Goal: Find specific page/section

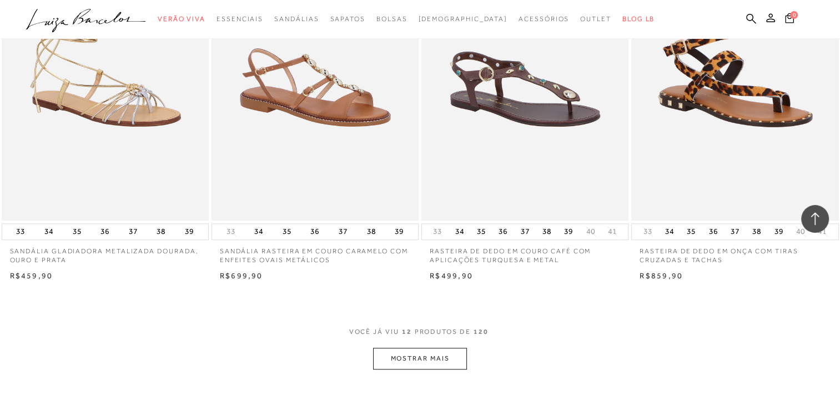
scroll to position [1041, 0]
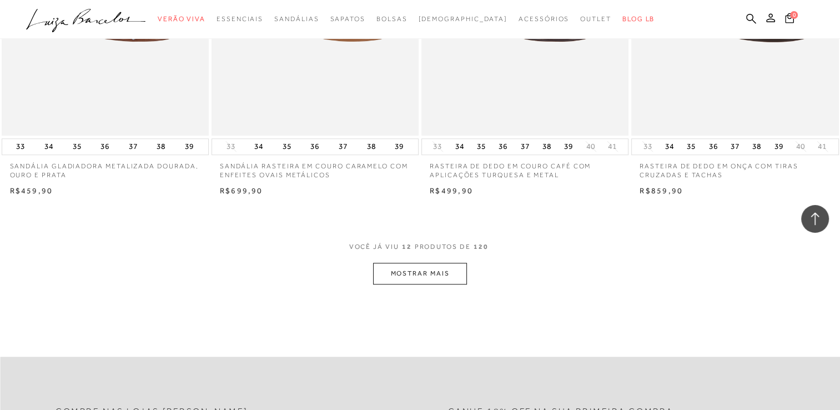
click at [418, 268] on button "MOSTRAR MAIS" at bounding box center [419, 274] width 93 height 22
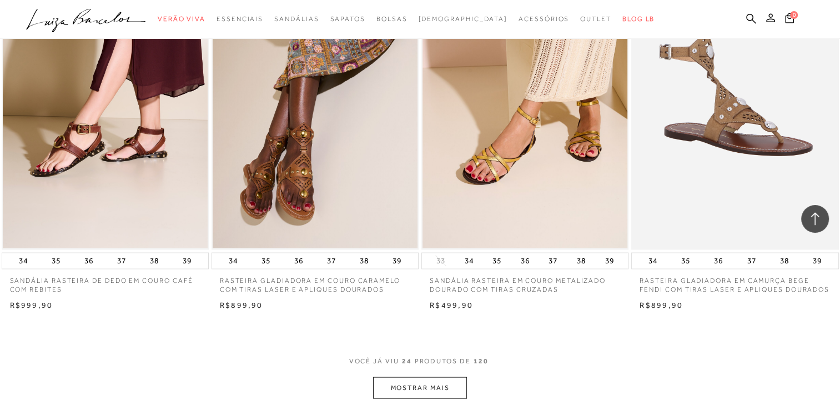
scroll to position [2096, 0]
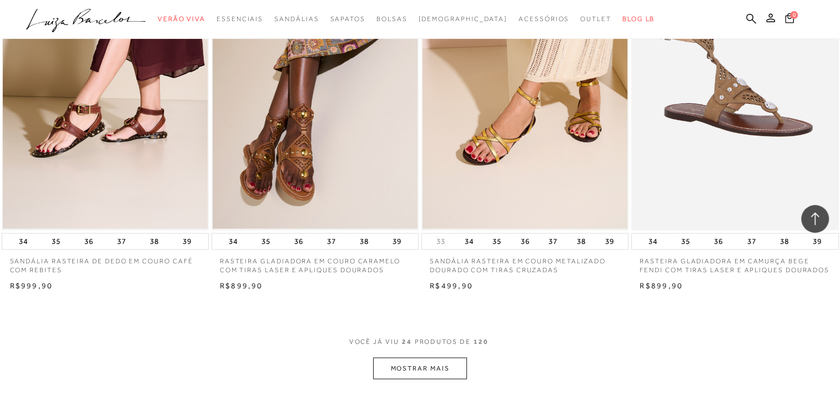
click at [426, 365] on button "MOSTRAR MAIS" at bounding box center [419, 368] width 93 height 22
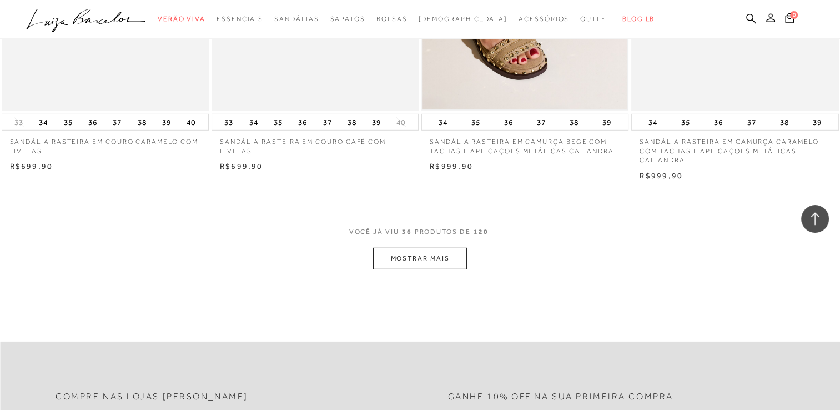
scroll to position [3372, 0]
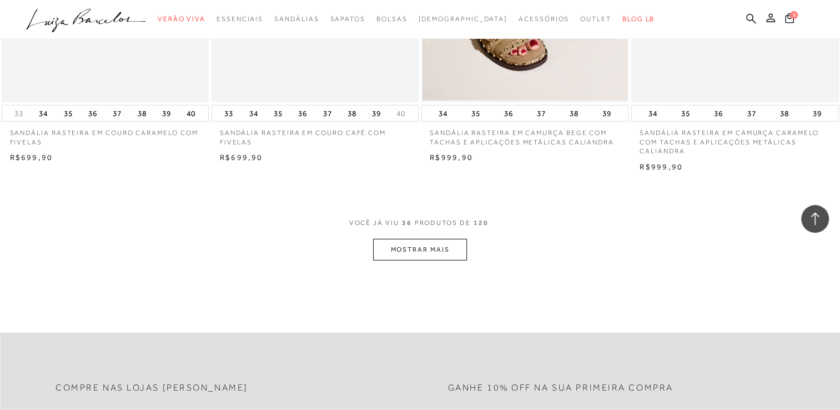
click at [420, 252] on button "MOSTRAR MAIS" at bounding box center [419, 250] width 93 height 22
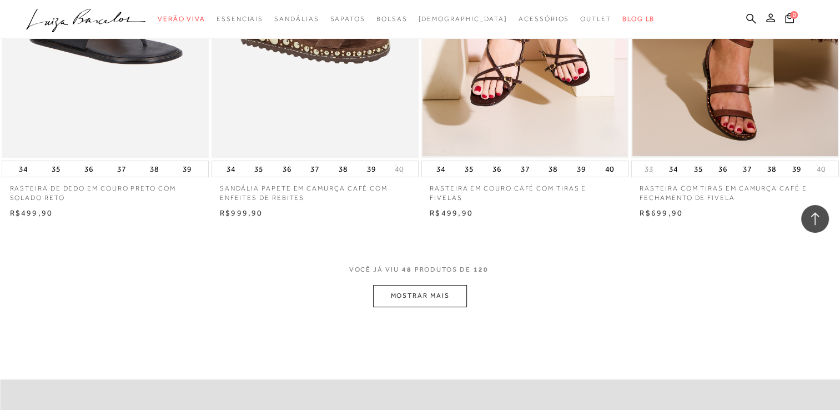
scroll to position [4482, 0]
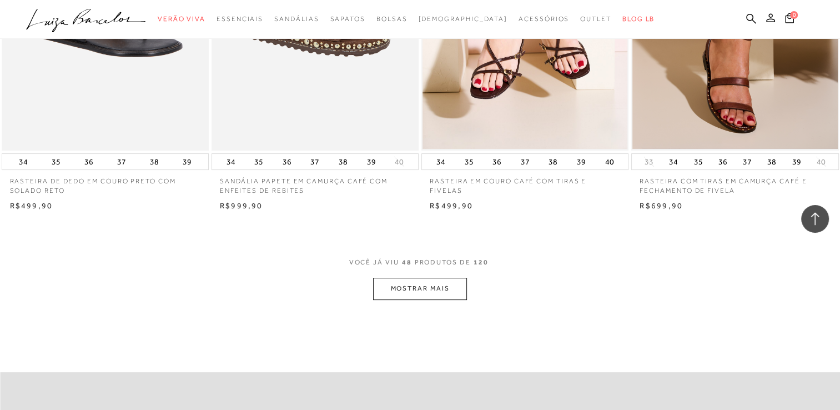
click at [398, 292] on button "MOSTRAR MAIS" at bounding box center [419, 288] width 93 height 22
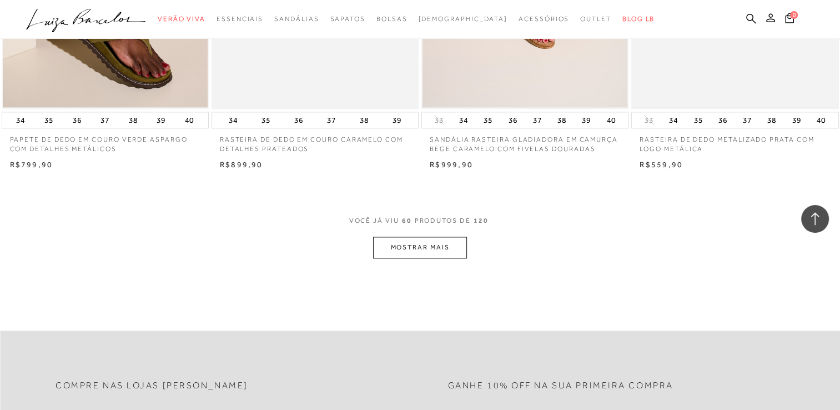
scroll to position [5703, 0]
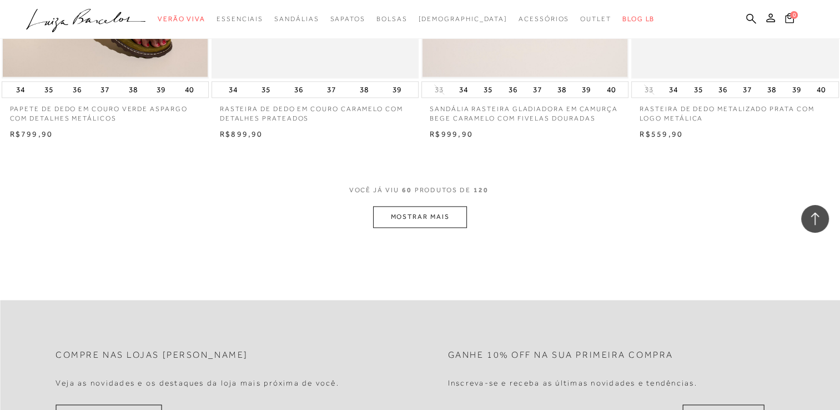
click at [457, 213] on button "MOSTRAR MAIS" at bounding box center [419, 217] width 93 height 22
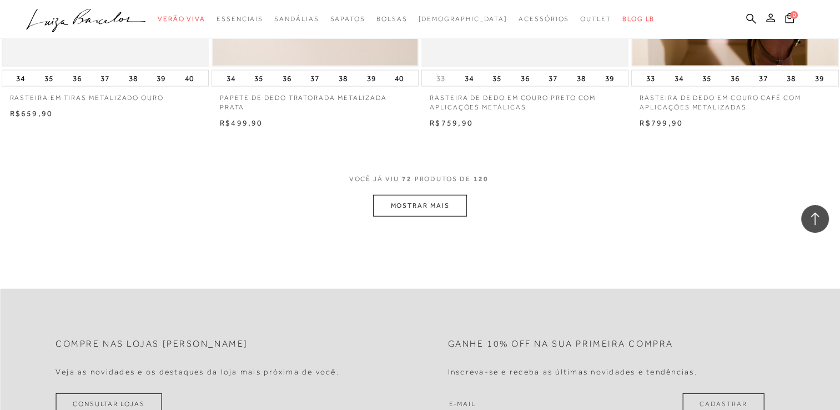
scroll to position [6868, 0]
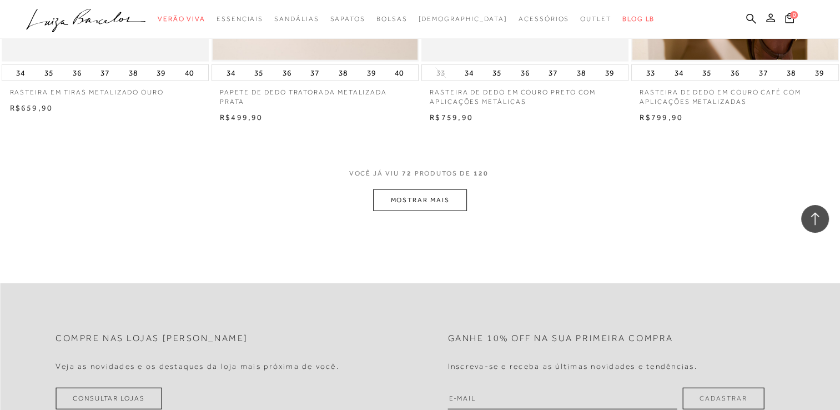
click at [442, 199] on button "MOSTRAR MAIS" at bounding box center [419, 200] width 93 height 22
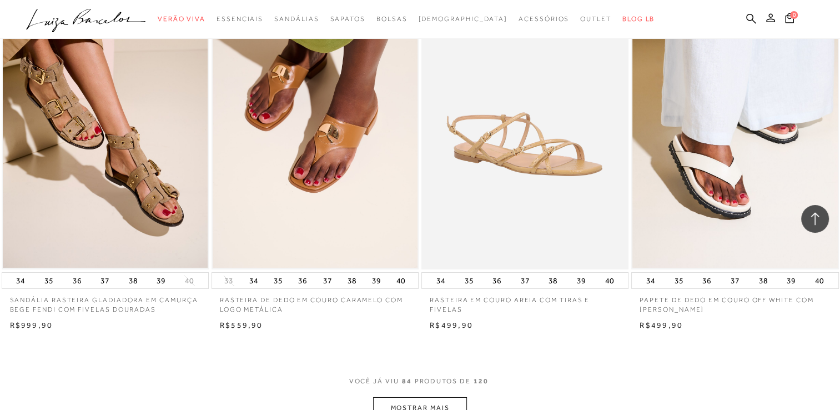
scroll to position [7812, 0]
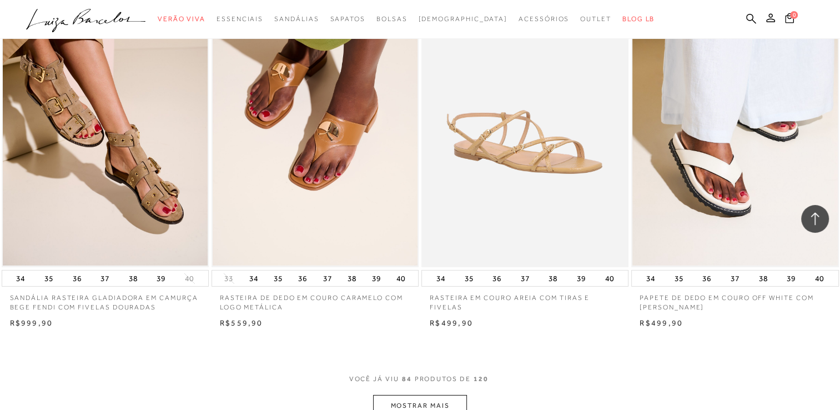
click at [417, 405] on button "MOSTRAR MAIS" at bounding box center [419, 406] width 93 height 22
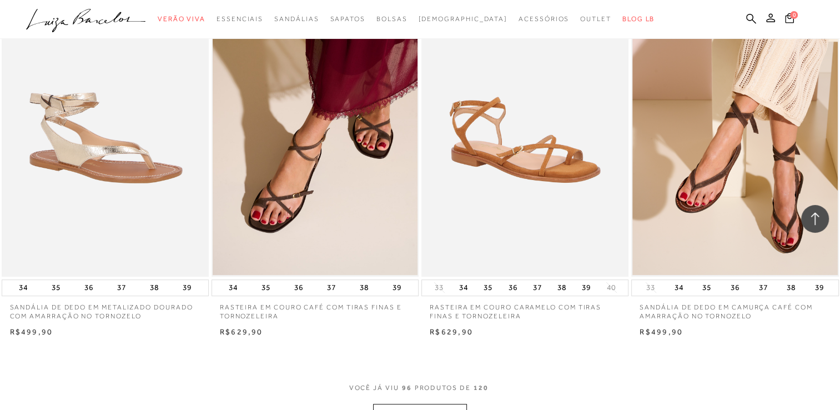
scroll to position [8977, 0]
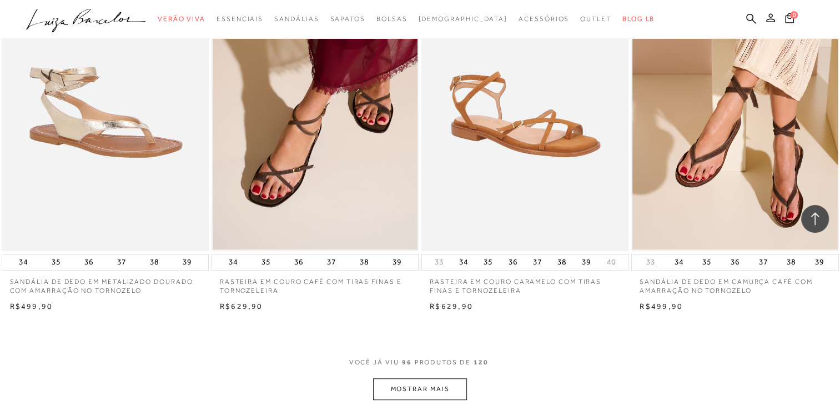
click at [446, 384] on button "MOSTRAR MAIS" at bounding box center [419, 389] width 93 height 22
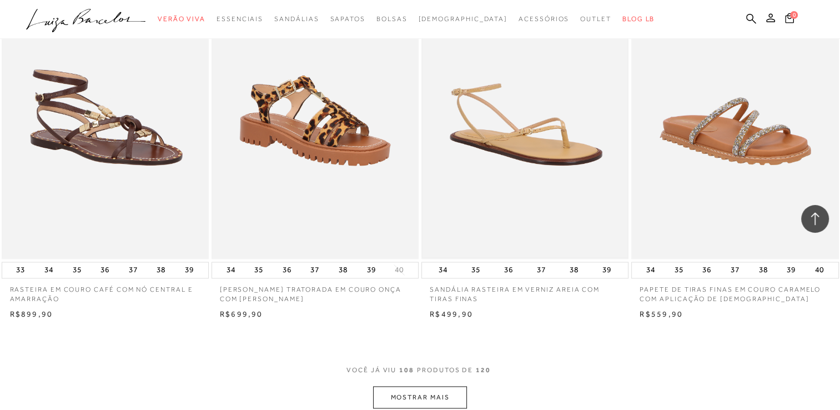
scroll to position [10198, 0]
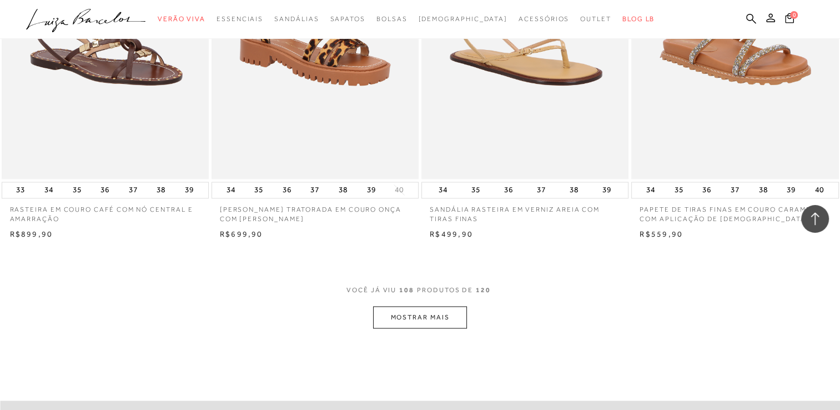
click at [416, 323] on button "MOSTRAR MAIS" at bounding box center [419, 317] width 93 height 22
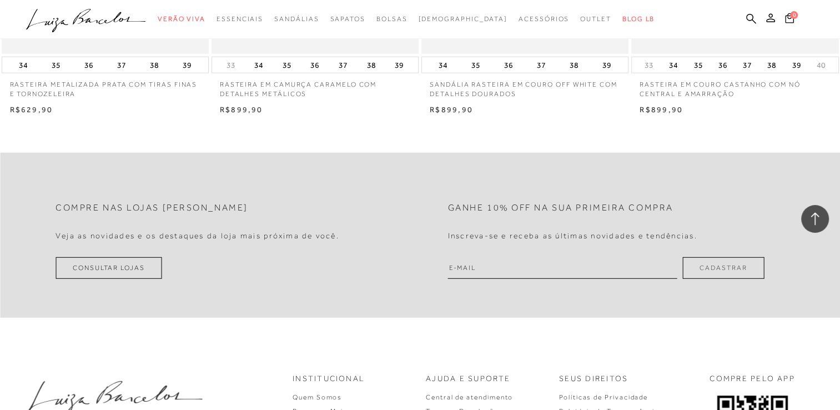
scroll to position [11475, 0]
